Goal: Task Accomplishment & Management: Use online tool/utility

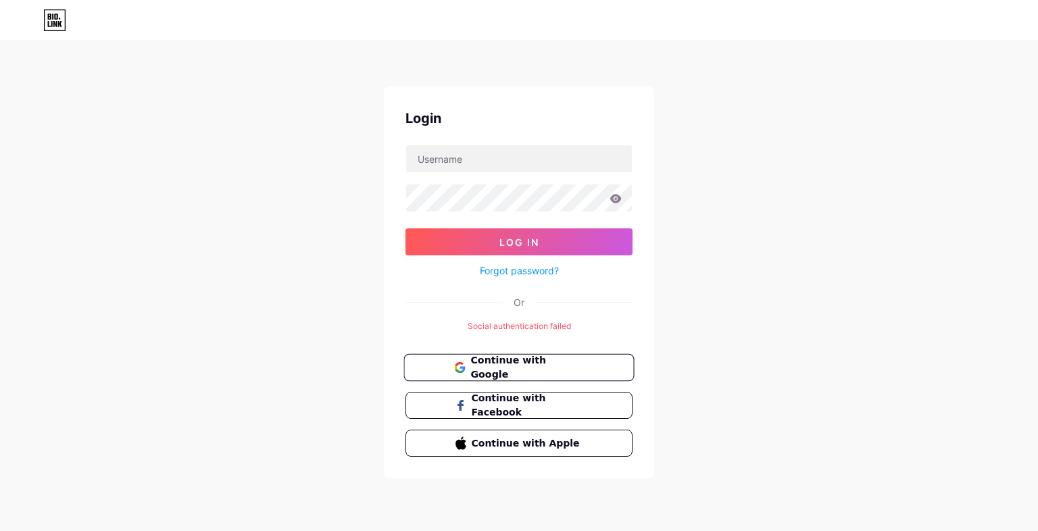
click at [494, 367] on span "Continue with Google" at bounding box center [526, 368] width 113 height 29
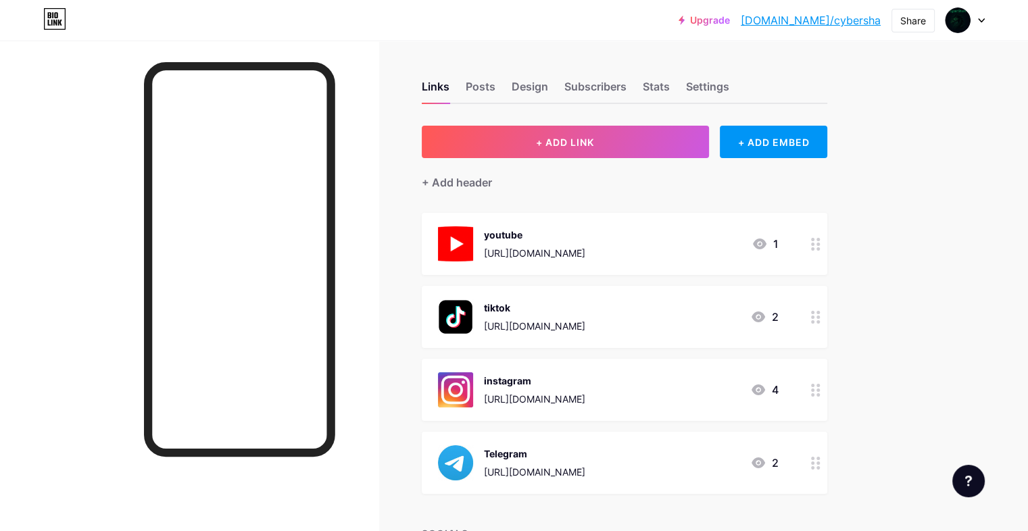
drag, startPoint x: 745, startPoint y: 250, endPoint x: 532, endPoint y: 248, distance: 212.9
click at [532, 248] on div "youtube [URL][DOMAIN_NAME]" at bounding box center [511, 243] width 147 height 35
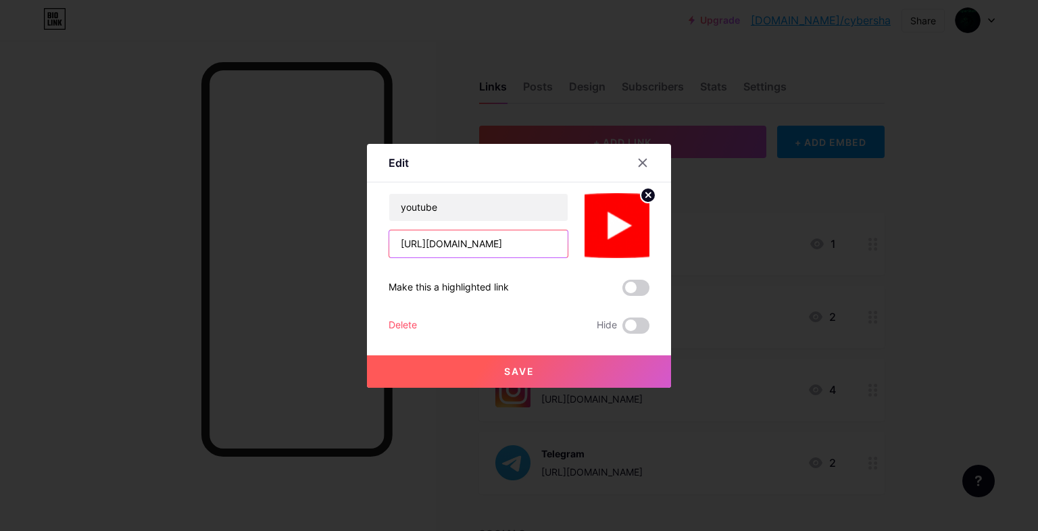
click at [473, 251] on input "[URL][DOMAIN_NAME]" at bounding box center [478, 244] width 178 height 27
drag, startPoint x: 398, startPoint y: 242, endPoint x: 577, endPoint y: 254, distance: 179.5
click at [577, 254] on div "youtube [URL][DOMAIN_NAME]" at bounding box center [519, 225] width 261 height 65
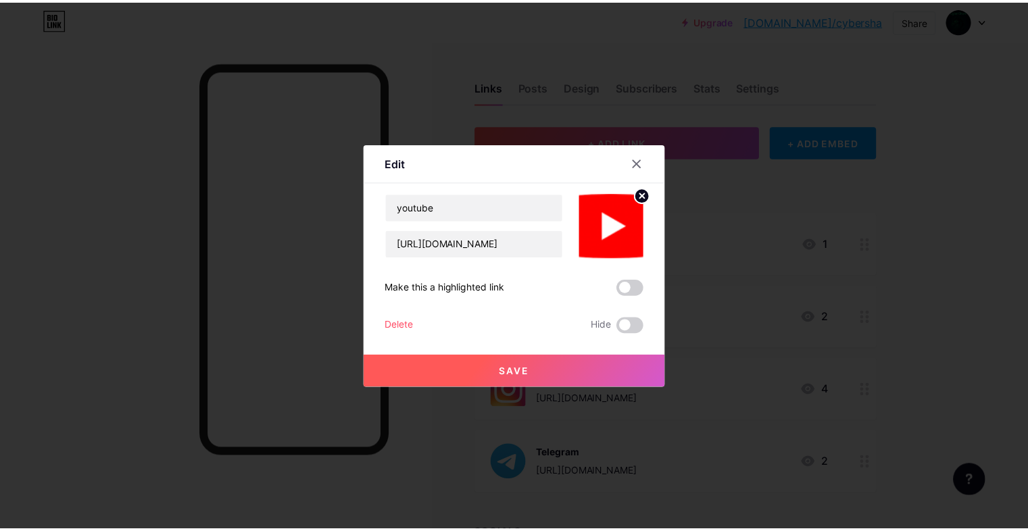
scroll to position [0, 0]
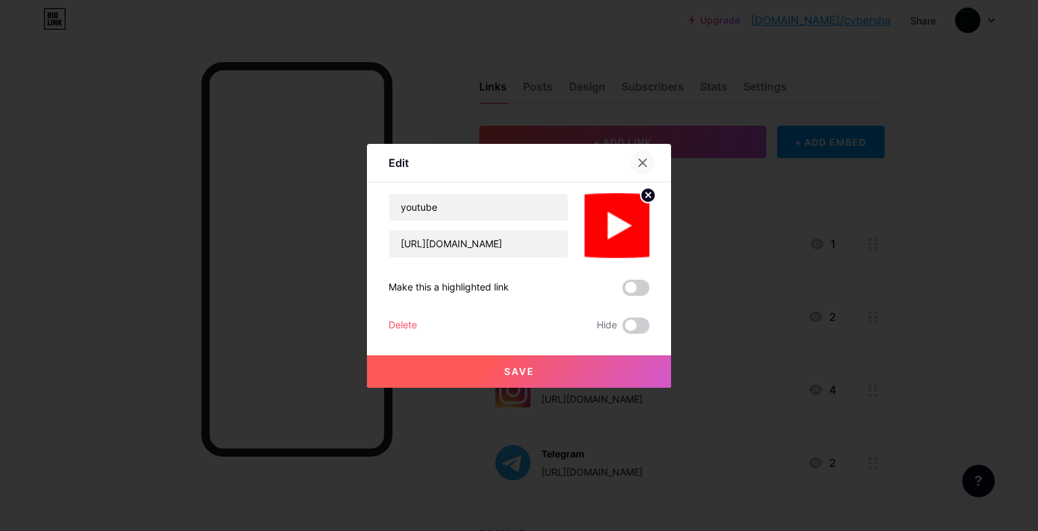
click at [641, 159] on icon at bounding box center [642, 163] width 11 height 11
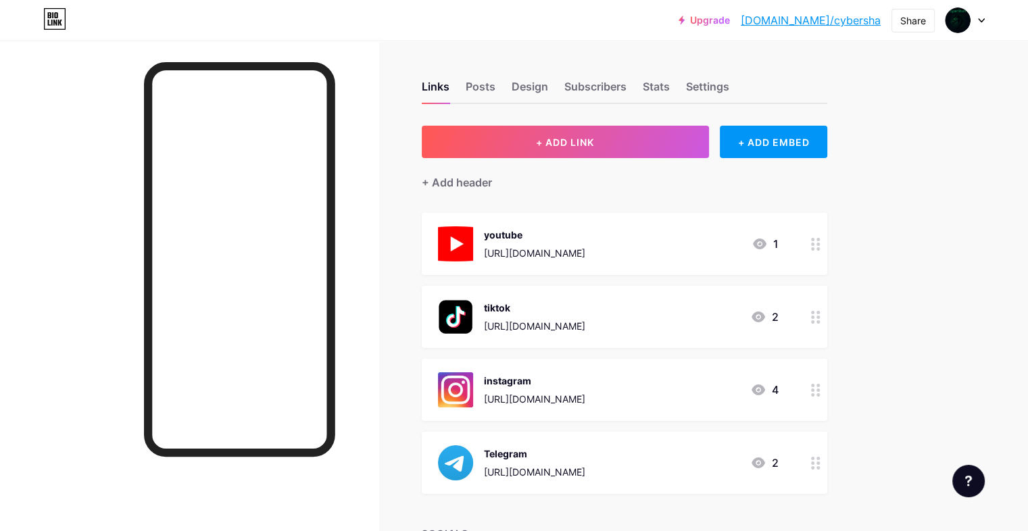
click at [579, 466] on div "[URL][DOMAIN_NAME]" at bounding box center [534, 472] width 101 height 14
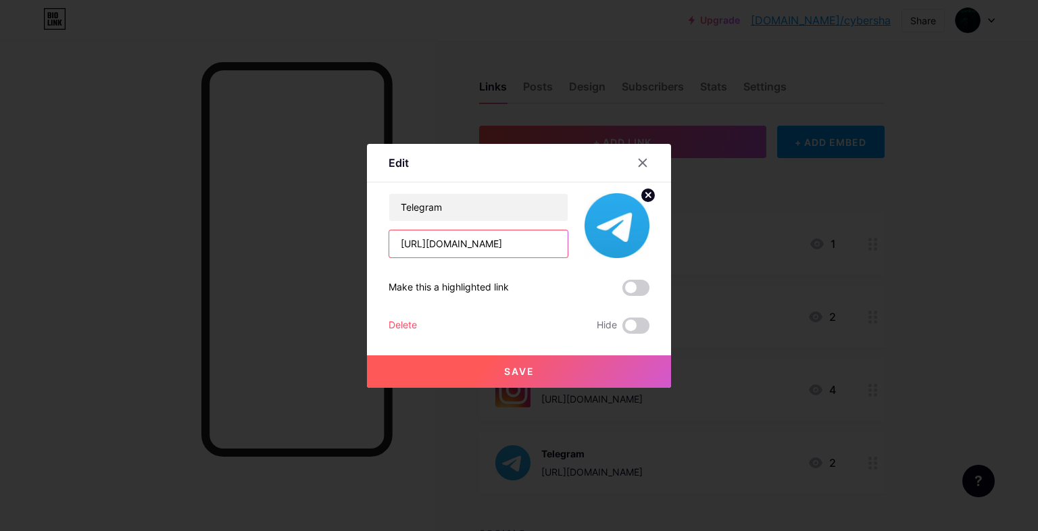
click at [400, 240] on input "[URL][DOMAIN_NAME]" at bounding box center [478, 244] width 178 height 27
click at [640, 158] on icon at bounding box center [642, 163] width 11 height 11
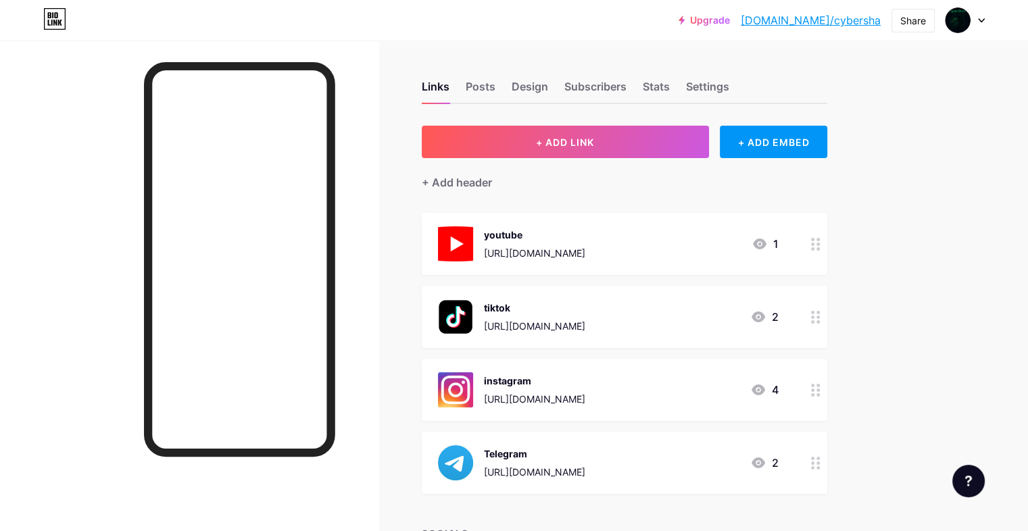
click at [573, 321] on div "[URL][DOMAIN_NAME]" at bounding box center [534, 326] width 101 height 14
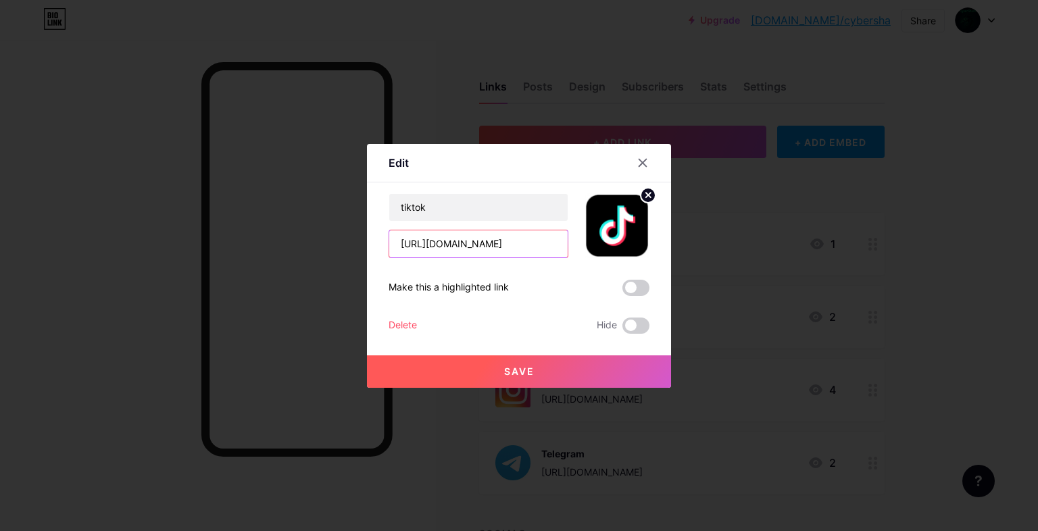
click at [442, 241] on input "[URL][DOMAIN_NAME]" at bounding box center [478, 244] width 178 height 27
drag, startPoint x: 638, startPoint y: 164, endPoint x: 703, endPoint y: 129, distance: 73.8
click at [639, 164] on icon at bounding box center [642, 163] width 11 height 11
